Goal: Information Seeking & Learning: Learn about a topic

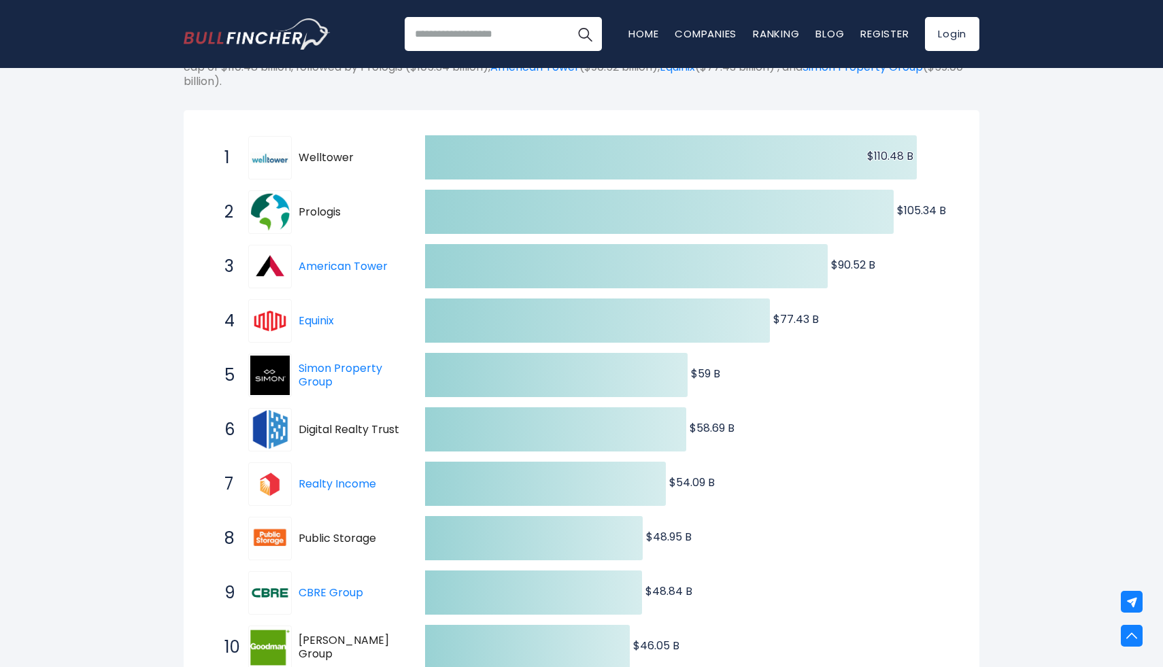
scroll to position [210, 0]
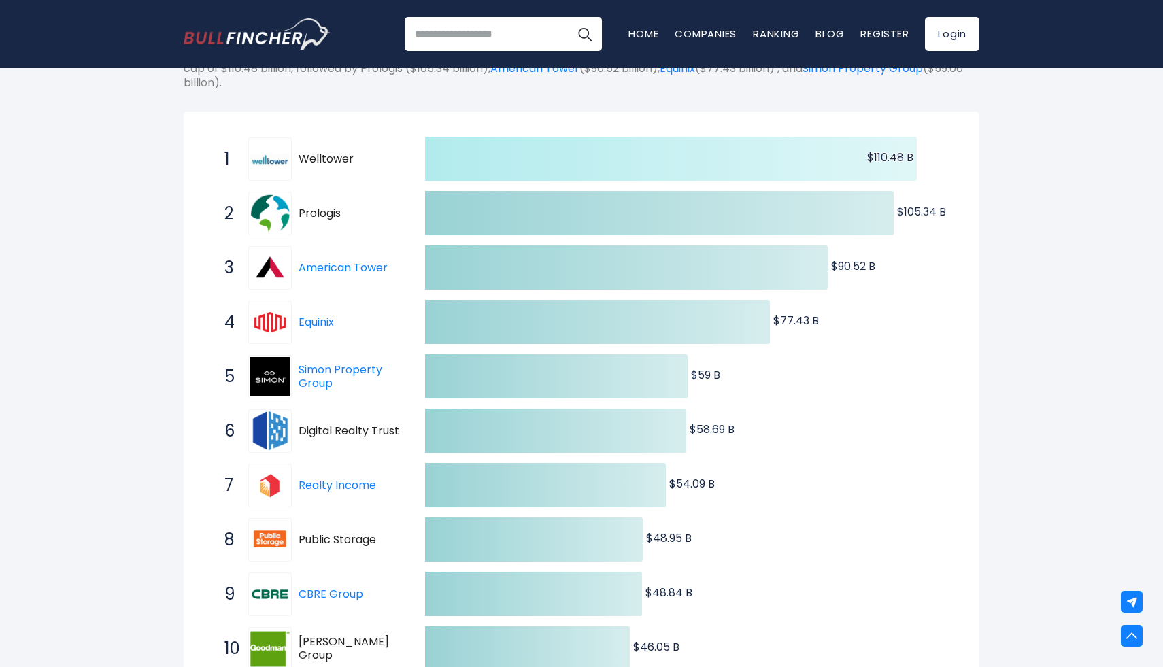
click at [496, 145] on icon at bounding box center [671, 159] width 492 height 44
click at [495, 145] on icon at bounding box center [671, 159] width 492 height 44
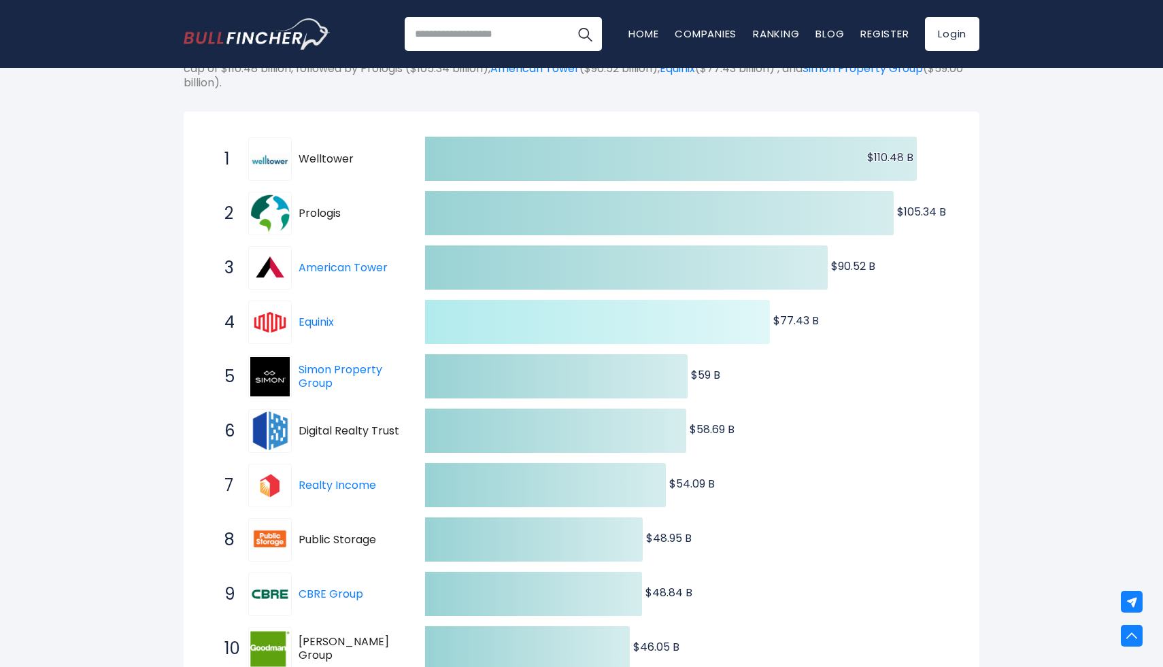
drag, startPoint x: 365, startPoint y: 137, endPoint x: 751, endPoint y: 524, distance: 547.3
click at [751, 524] on div "Created with Highcharts 12.1.2 $110.48 B ​ $110.48 B $105.34 B ​ $105.34 B $90.…" at bounding box center [581, 404] width 755 height 544
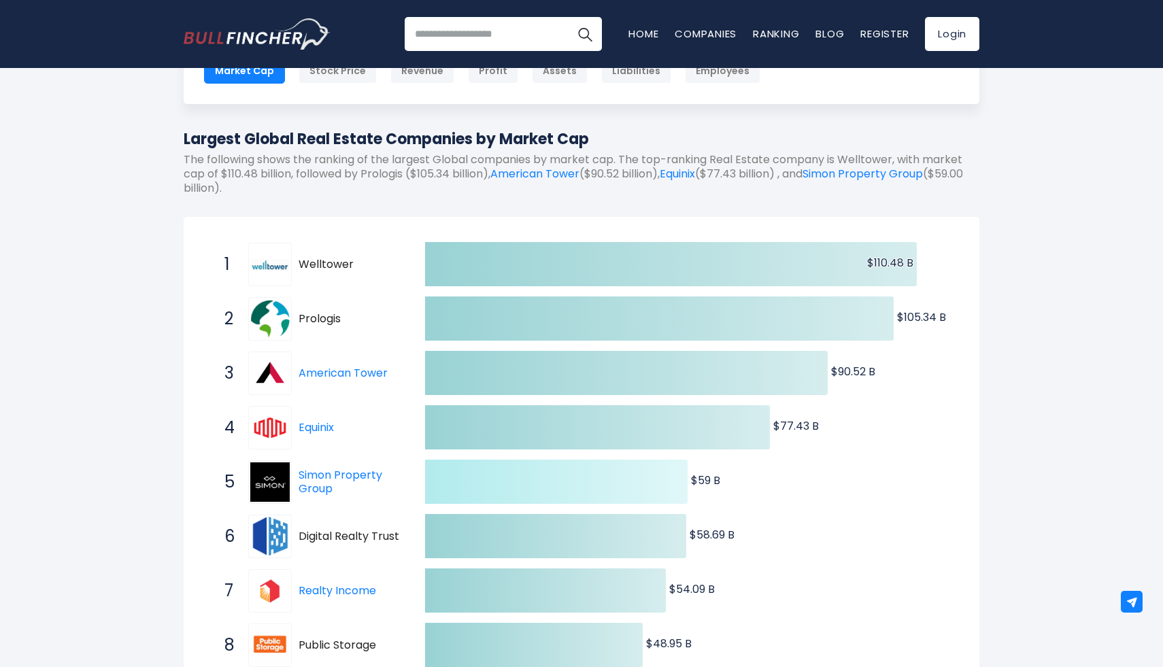
scroll to position [112, 0]
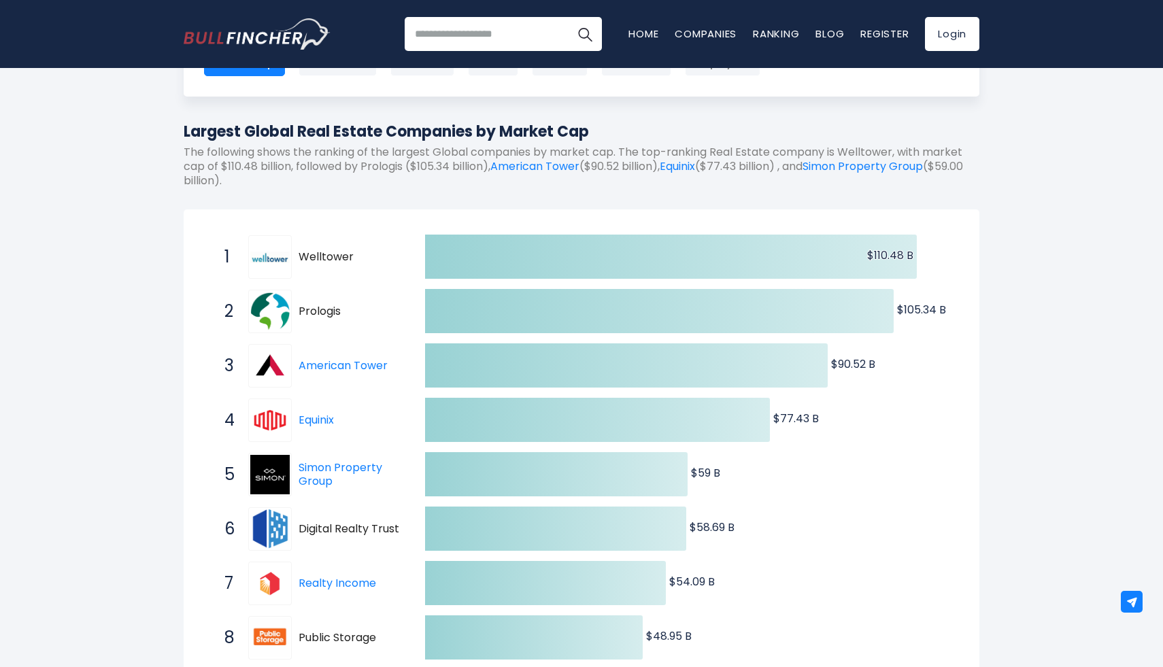
drag, startPoint x: 273, startPoint y: 182, endPoint x: 162, endPoint y: 130, distance: 122.3
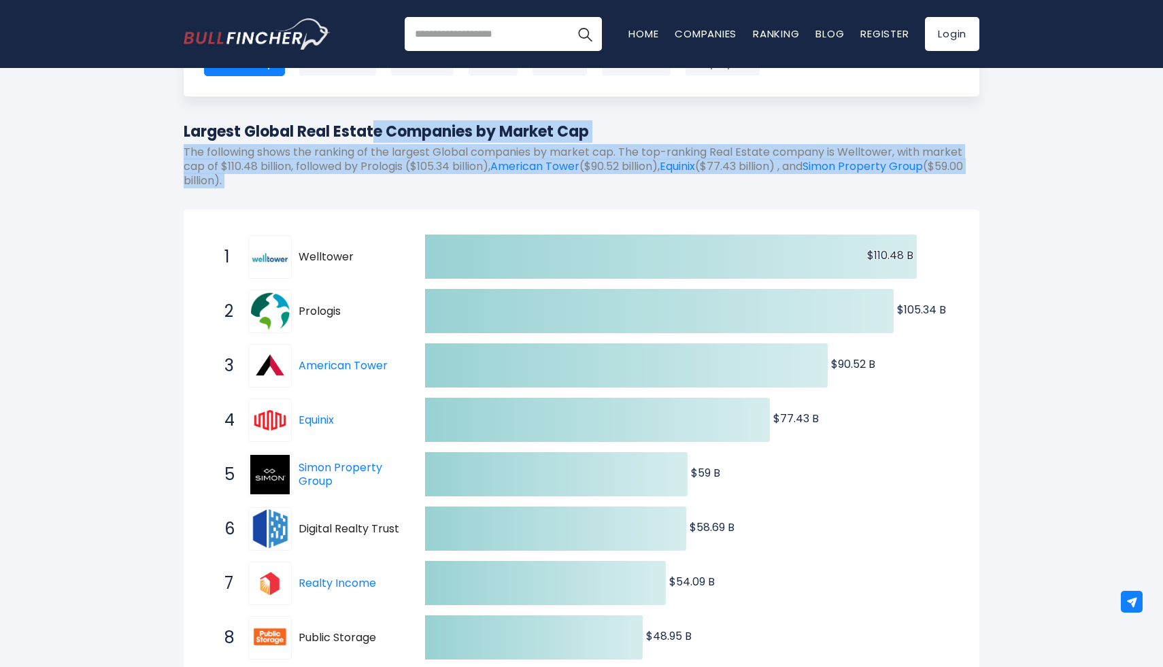
drag, startPoint x: 176, startPoint y: 133, endPoint x: 304, endPoint y: 198, distance: 143.3
click at [338, 187] on div "Largest Global Real Estate Companies by Market Cap The following shows the rank…" at bounding box center [582, 159] width 796 height 78
drag, startPoint x: 338, startPoint y: 187, endPoint x: 130, endPoint y: 129, distance: 216.2
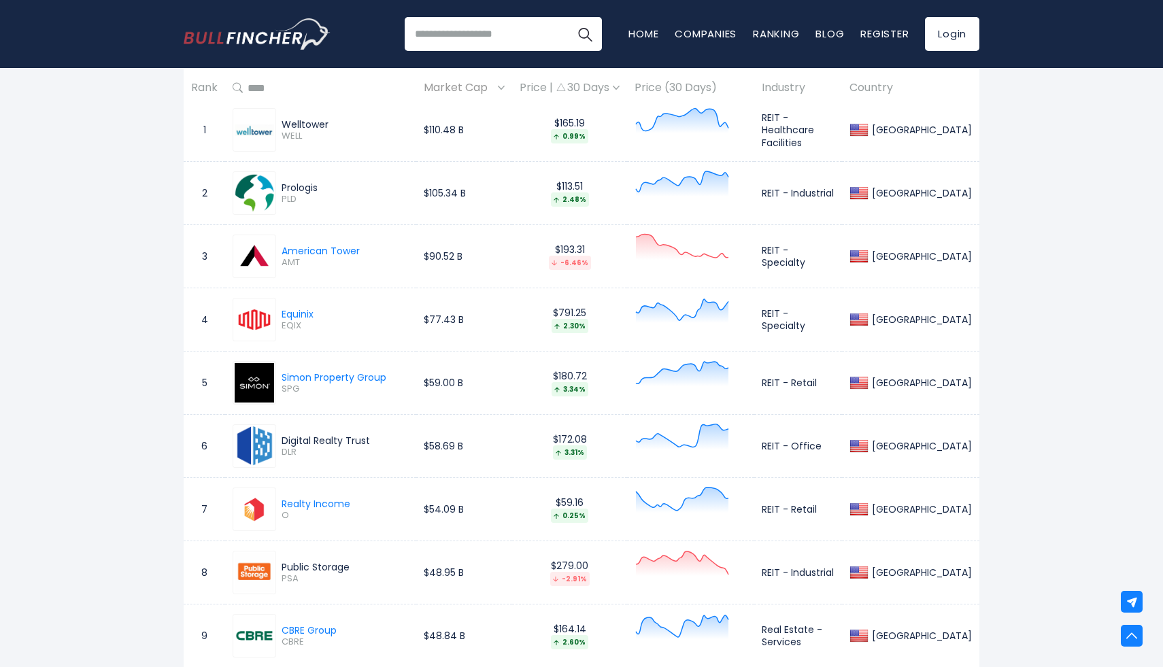
scroll to position [1053, 0]
